Goal: Find specific page/section: Find specific page/section

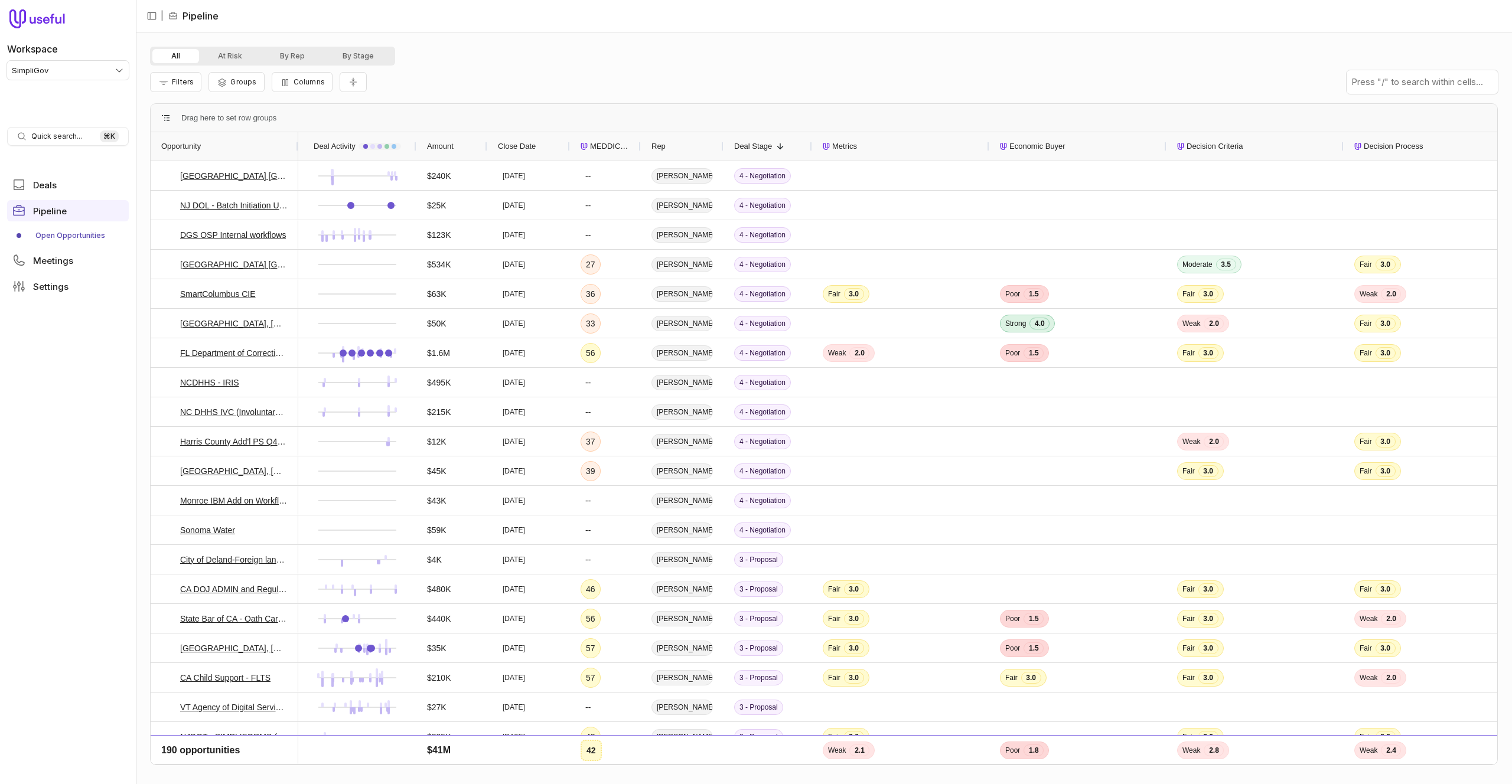
click at [1010, 48] on div "All At Risk By Rep By Stage" at bounding box center [824, 56] width 1348 height 19
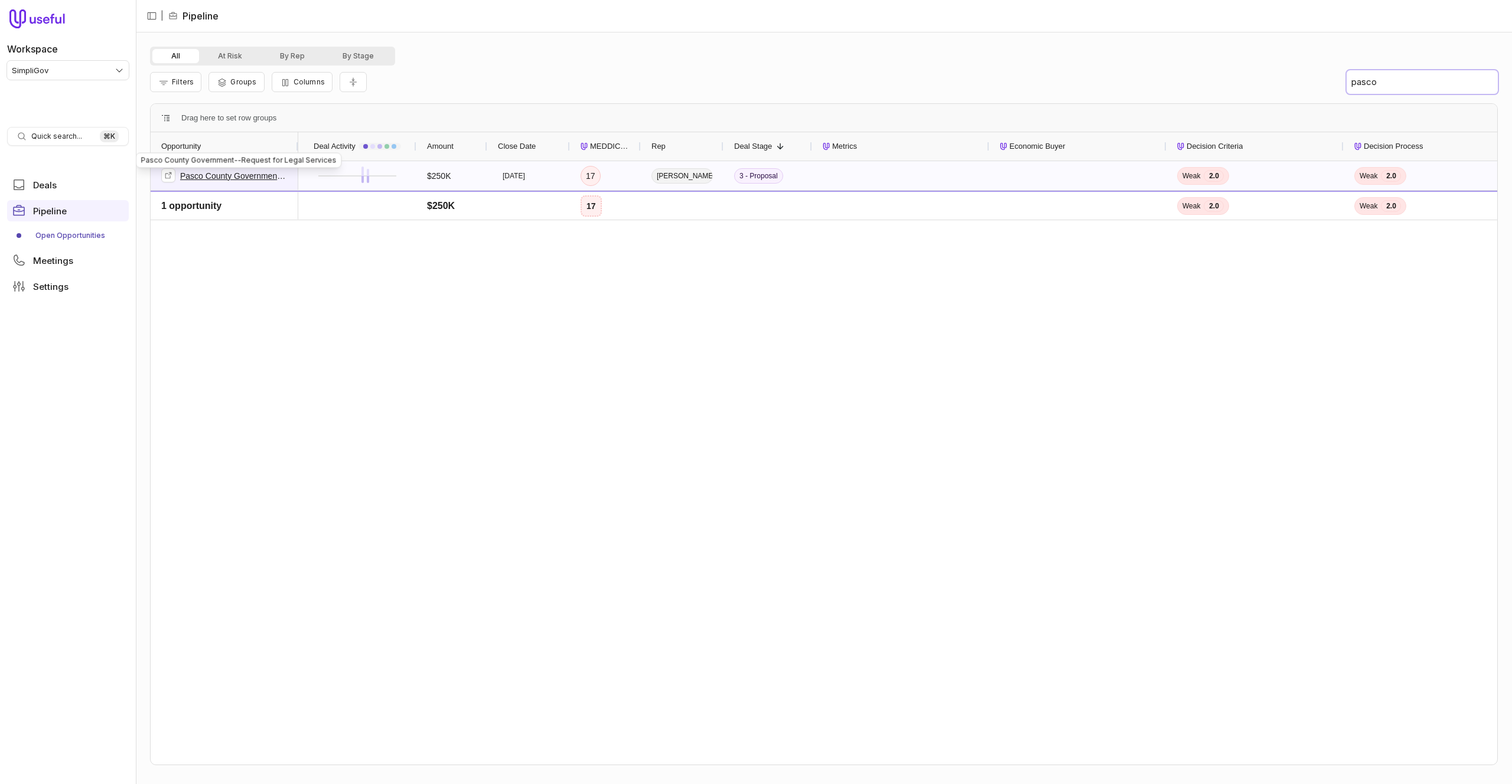
type input "pasco"
click at [203, 177] on link "Pasco County Government--Request for Legal Services" at bounding box center [233, 176] width 107 height 14
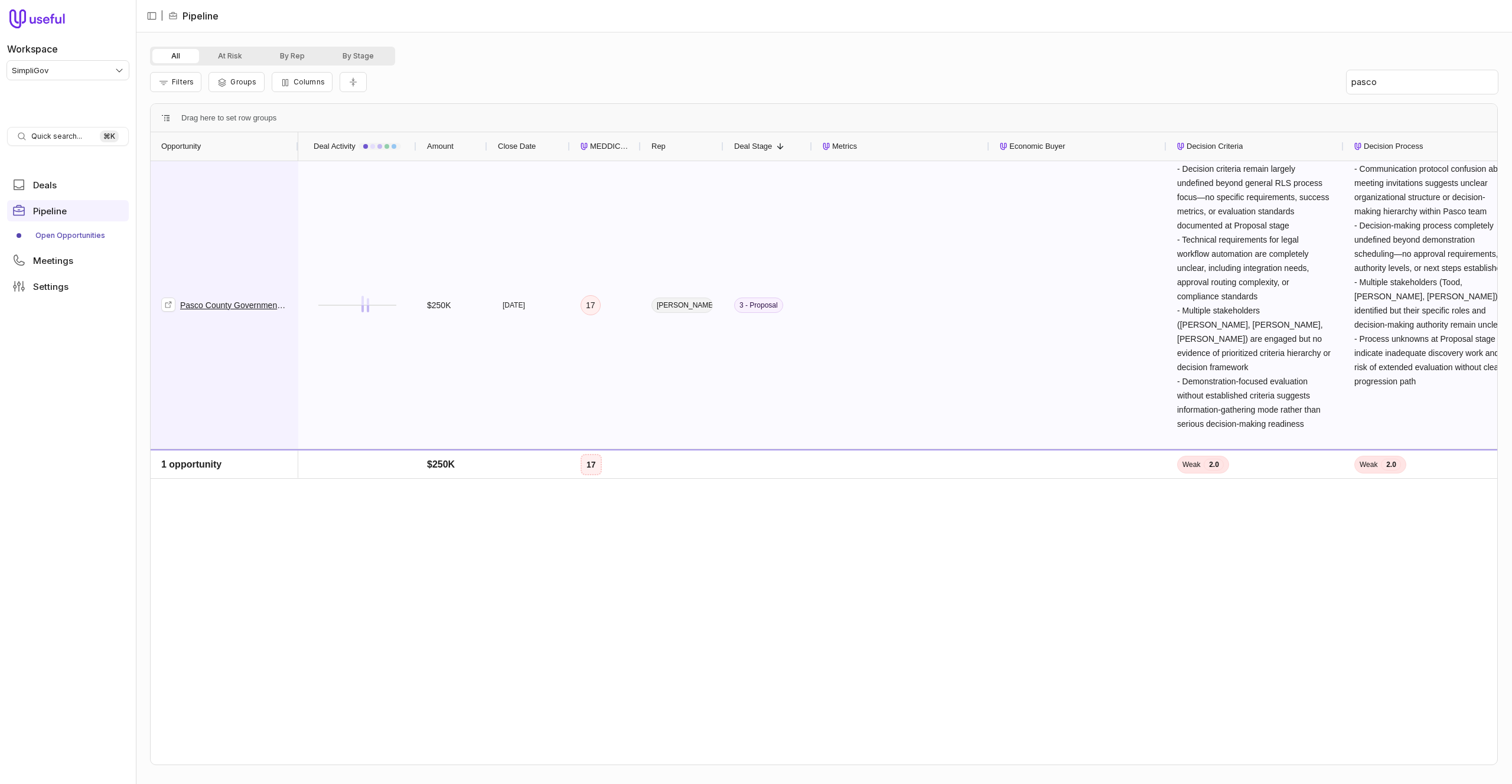
click at [272, 270] on div "Pasco County Government--Request for Legal Services" at bounding box center [224, 304] width 126 height 286
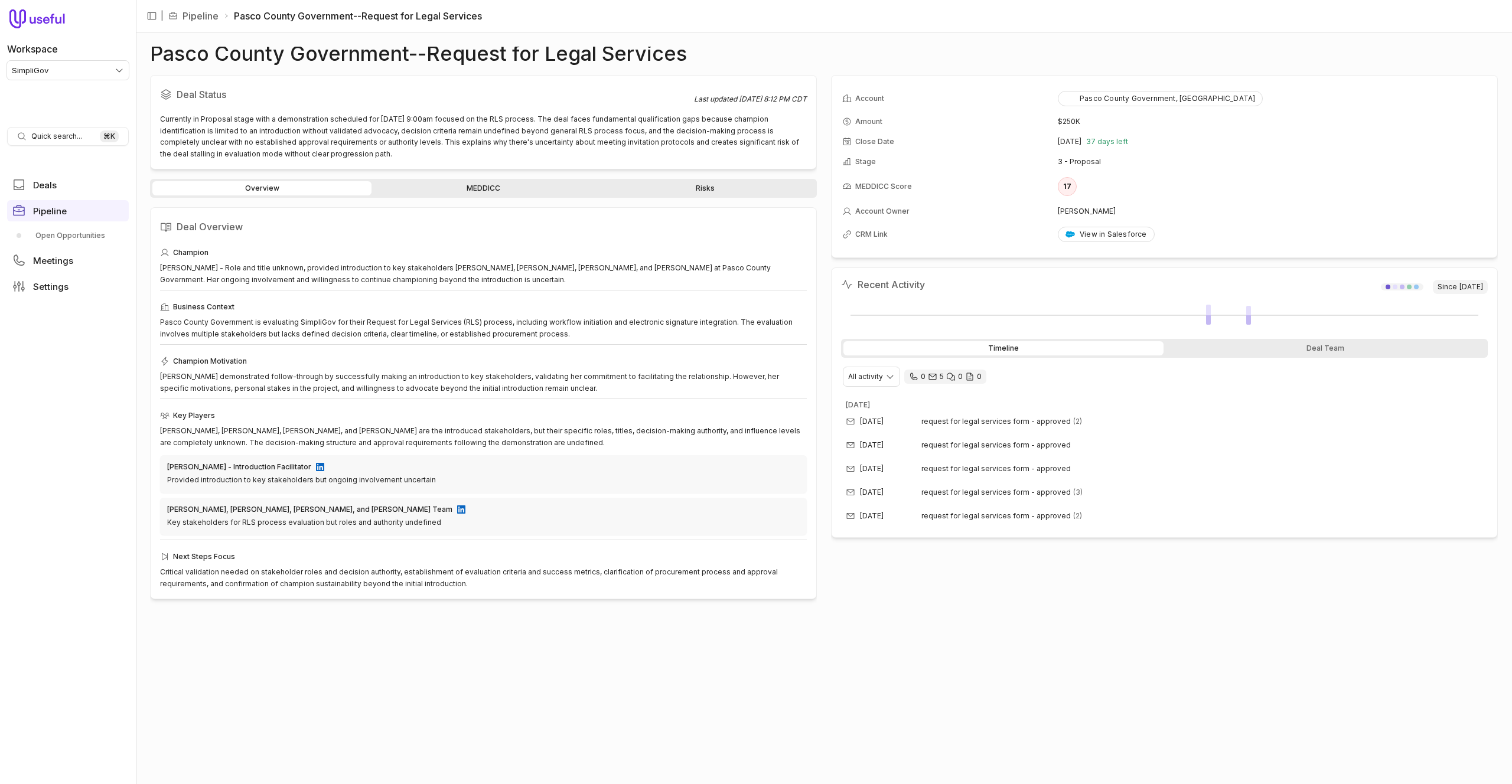
click at [487, 190] on link "MEDDICC" at bounding box center [484, 188] width 219 height 14
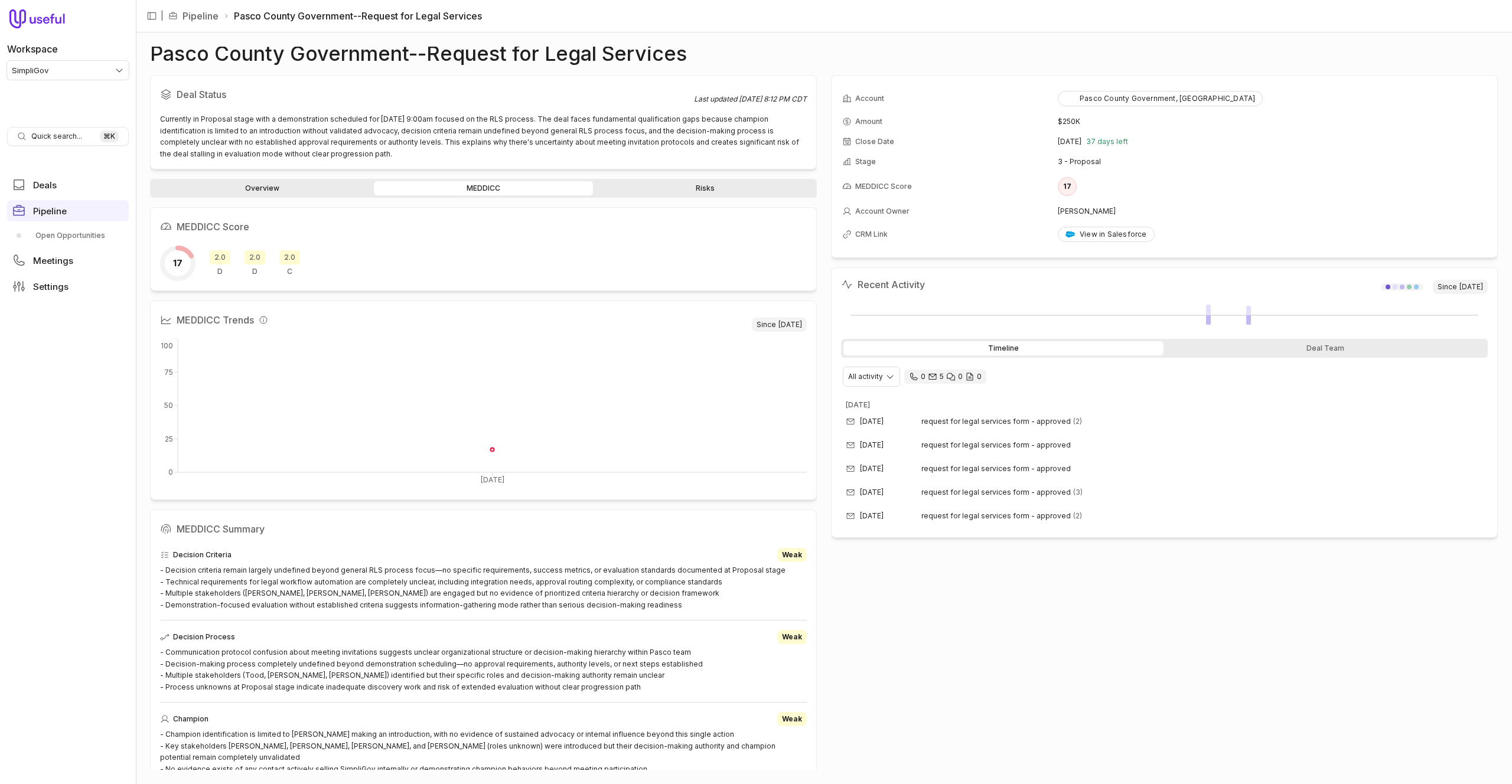
click at [275, 187] on link "Overview" at bounding box center [262, 188] width 219 height 14
